Goal: Transaction & Acquisition: Obtain resource

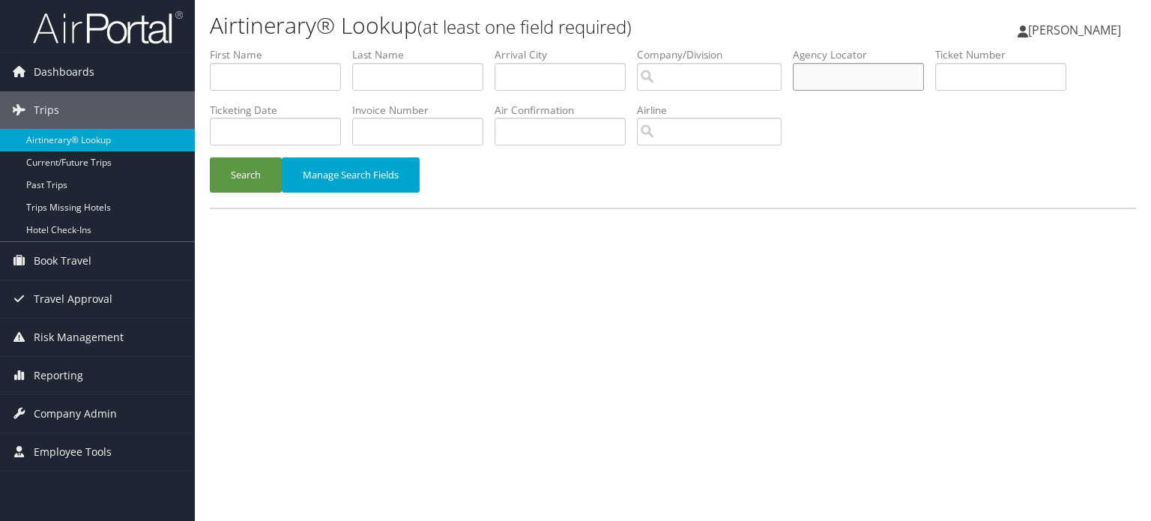
click at [882, 80] on input "text" at bounding box center [858, 77] width 131 height 28
paste input "CWPVF3"
type input "CWPVF3"
click at [228, 173] on button "Search" at bounding box center [246, 174] width 72 height 35
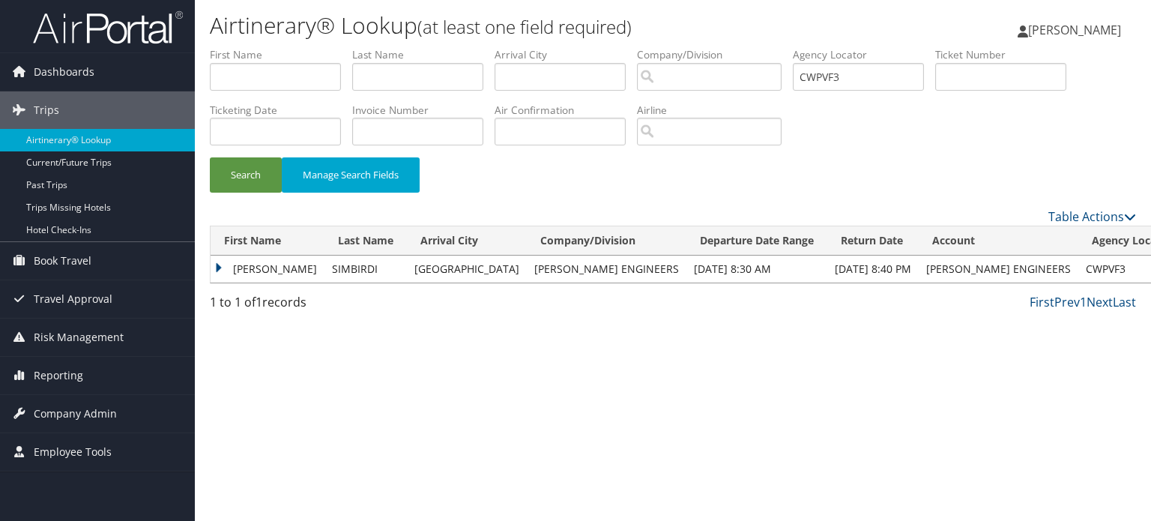
click at [219, 262] on td "TAMARA" at bounding box center [268, 268] width 114 height 27
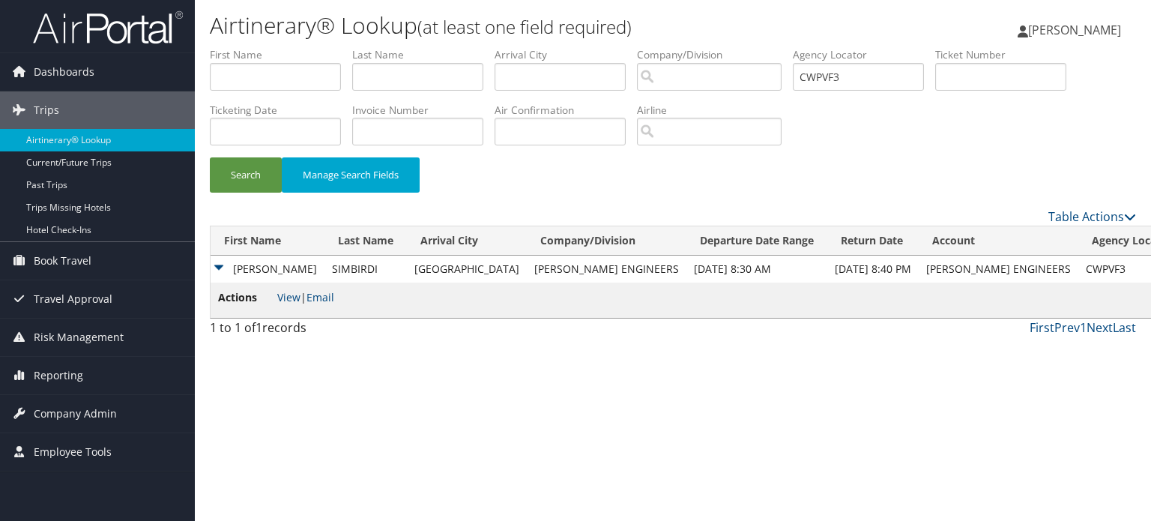
click at [302, 300] on span "View | Email" at bounding box center [305, 297] width 57 height 14
click at [291, 299] on link "View" at bounding box center [288, 297] width 23 height 14
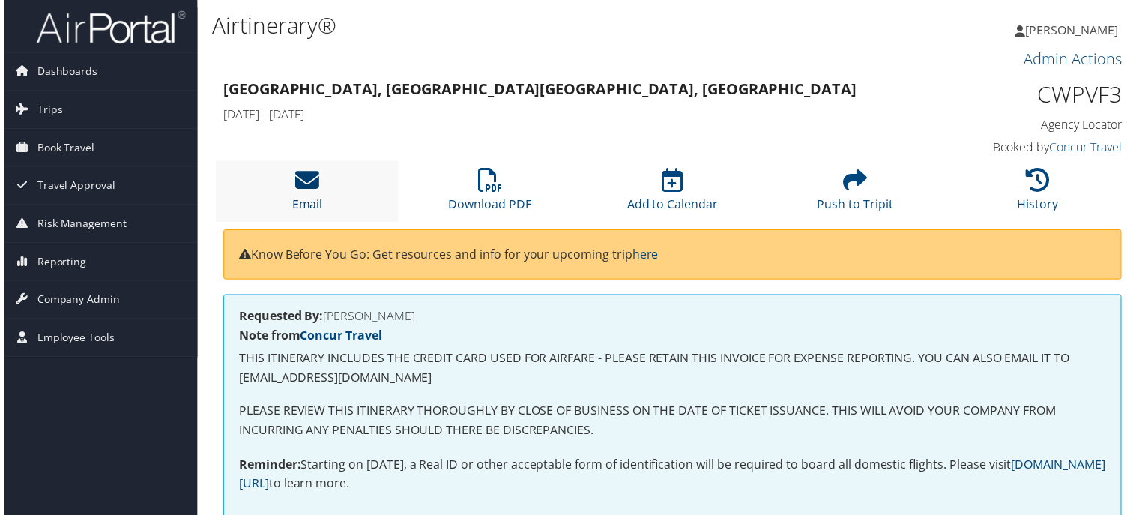
click at [306, 179] on icon at bounding box center [306, 181] width 24 height 24
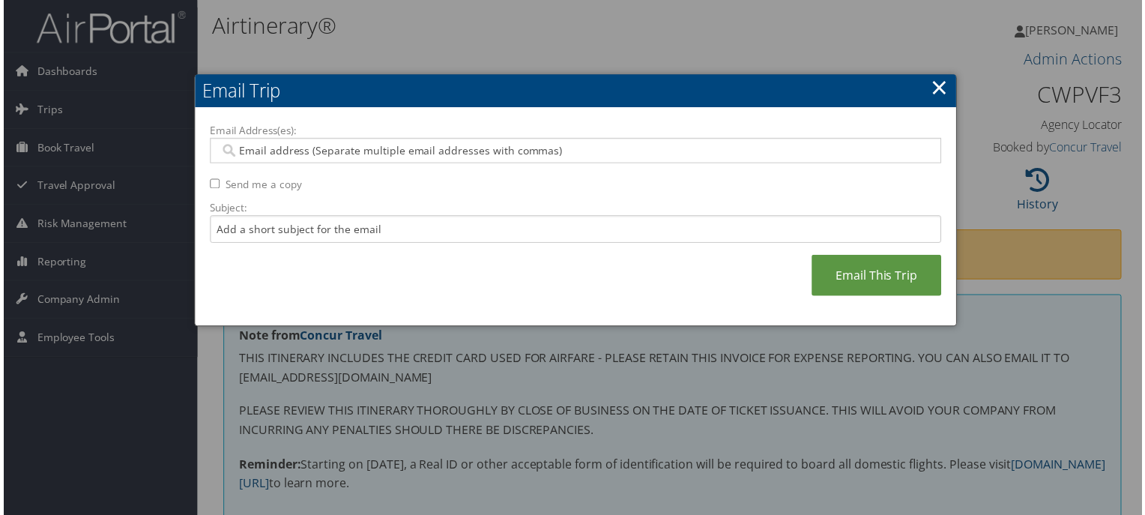
click at [343, 155] on input "Email Address(es):" at bounding box center [575, 151] width 716 height 15
paste input "[EMAIL_ADDRESS][PERSON_NAME][DOMAIN_NAME]"
type input "[EMAIL_ADDRESS][PERSON_NAME][DOMAIN_NAME]"
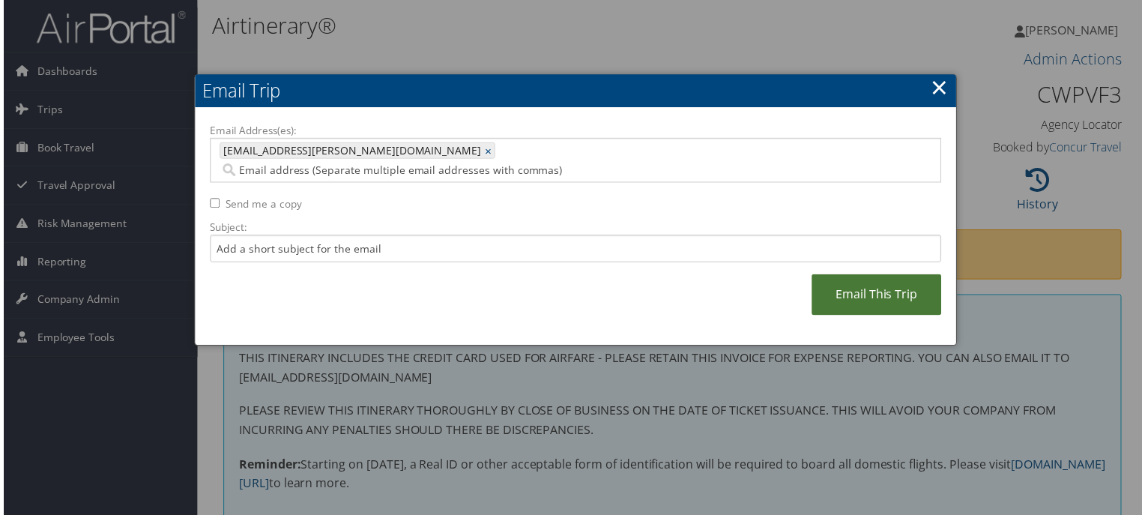
click at [896, 278] on link "Email This Trip" at bounding box center [878, 296] width 130 height 41
